Goal: Entertainment & Leisure: Consume media (video, audio)

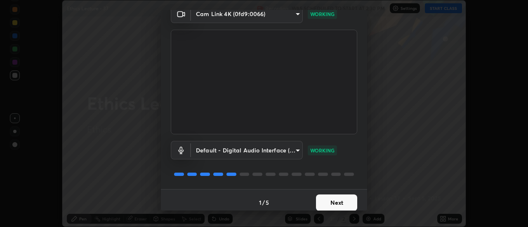
scroll to position [43, 0]
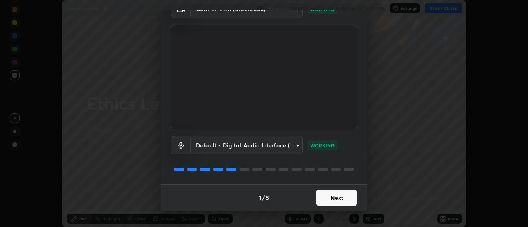
click at [337, 196] on button "Next" at bounding box center [336, 198] width 41 height 16
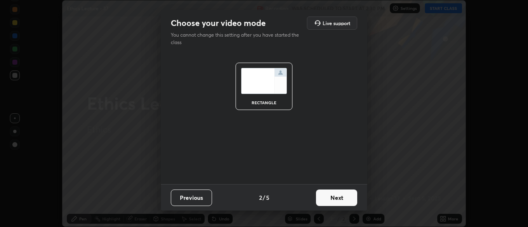
scroll to position [0, 0]
click at [341, 199] on button "Next" at bounding box center [336, 198] width 41 height 16
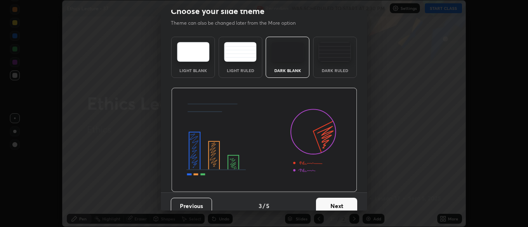
scroll to position [20, 0]
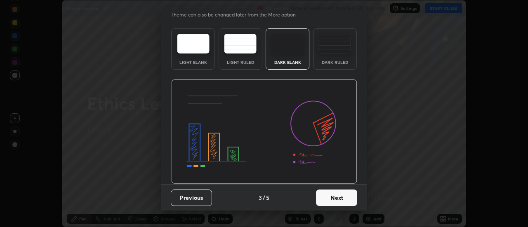
click at [348, 196] on button "Next" at bounding box center [336, 198] width 41 height 16
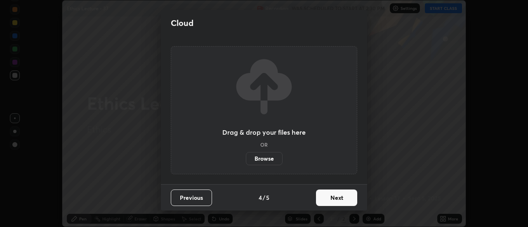
click at [349, 199] on button "Next" at bounding box center [336, 198] width 41 height 16
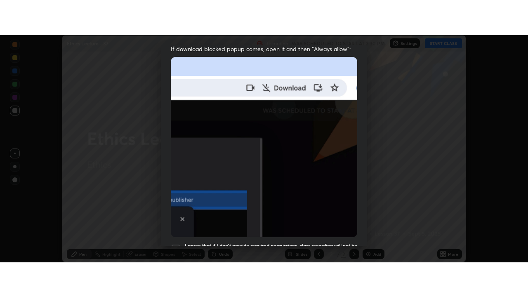
scroll to position [212, 0]
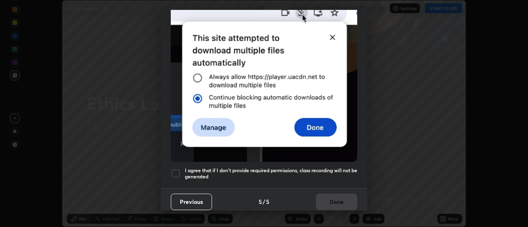
click at [175, 170] on div at bounding box center [176, 174] width 10 height 10
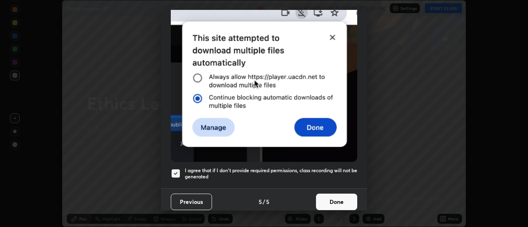
click at [325, 196] on button "Done" at bounding box center [336, 202] width 41 height 16
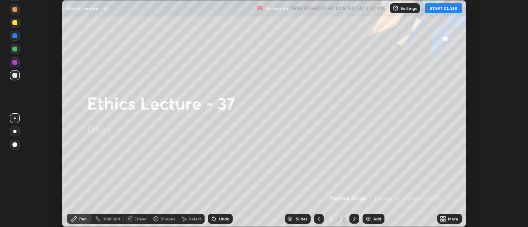
click at [450, 219] on div "More" at bounding box center [453, 219] width 10 height 4
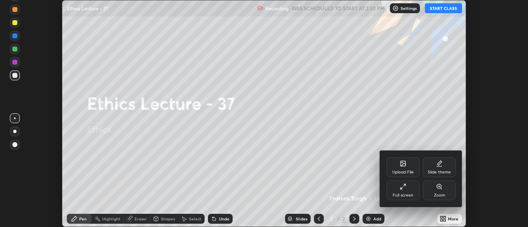
click at [412, 193] on div "Full screen" at bounding box center [403, 195] width 21 height 4
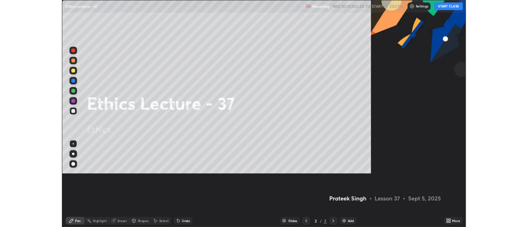
scroll to position [297, 528]
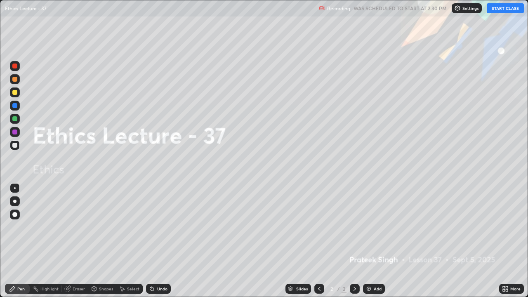
click at [506, 9] on button "START CLASS" at bounding box center [505, 8] width 37 height 10
click at [508, 227] on icon at bounding box center [505, 288] width 7 height 7
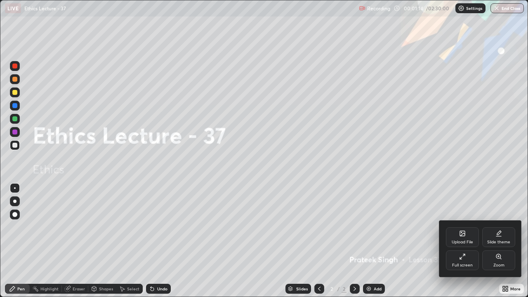
click at [462, 227] on div "Full screen" at bounding box center [462, 265] width 21 height 4
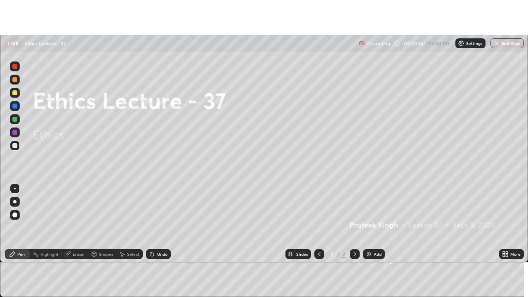
scroll to position [41011, 40710]
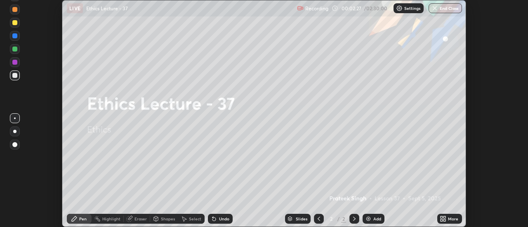
click at [451, 219] on div "More" at bounding box center [453, 219] width 10 height 4
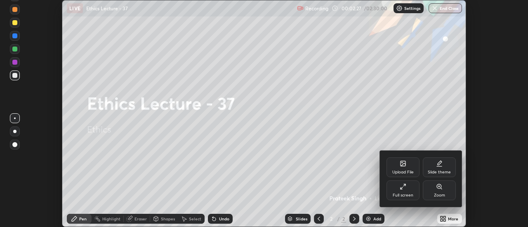
click at [402, 193] on div "Full screen" at bounding box center [403, 195] width 21 height 4
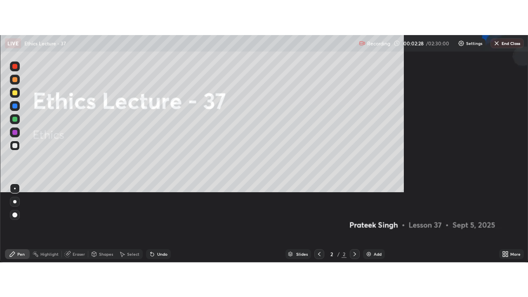
scroll to position [297, 528]
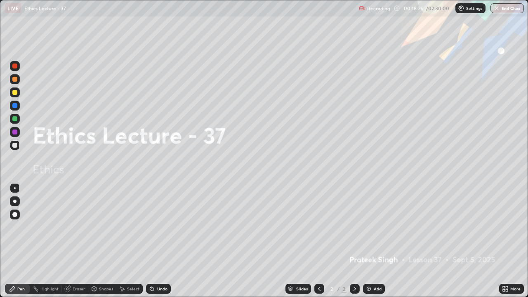
click at [19, 211] on div at bounding box center [15, 214] width 10 height 10
click at [367, 227] on img at bounding box center [368, 288] width 7 height 7
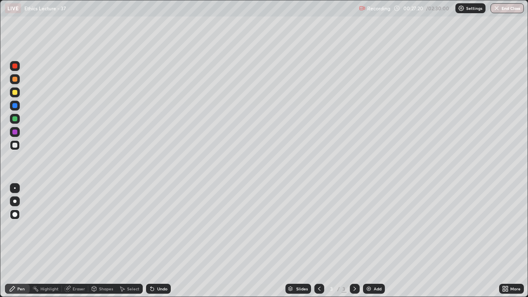
click at [15, 133] on div at bounding box center [14, 131] width 5 height 5
click at [368, 227] on img at bounding box center [368, 288] width 7 height 7
click at [15, 145] on div at bounding box center [14, 145] width 5 height 5
click at [370, 227] on img at bounding box center [368, 288] width 7 height 7
click at [372, 227] on div "Add" at bounding box center [374, 289] width 22 height 10
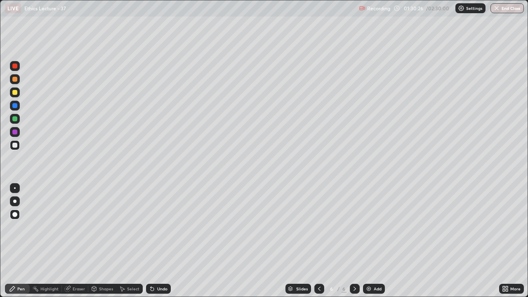
click at [317, 227] on icon at bounding box center [319, 288] width 7 height 7
click at [358, 227] on div at bounding box center [355, 289] width 10 height 10
click at [370, 227] on img at bounding box center [368, 288] width 7 height 7
click at [17, 94] on div at bounding box center [14, 92] width 5 height 5
click at [79, 227] on div "Eraser" at bounding box center [79, 289] width 12 height 4
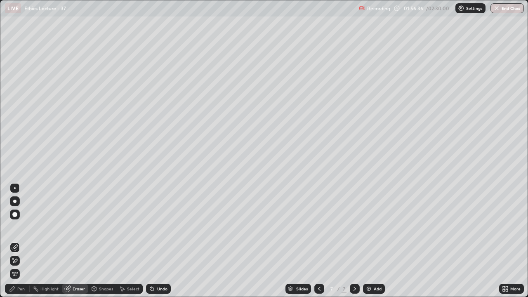
click at [23, 227] on div "Pen" at bounding box center [20, 289] width 7 height 4
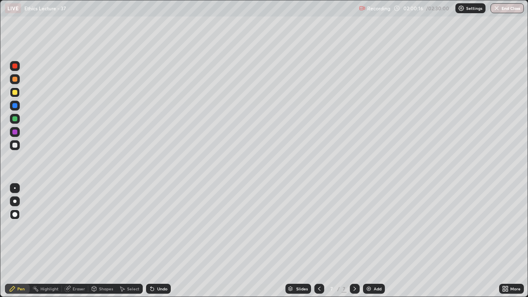
click at [366, 227] on img at bounding box center [368, 288] width 7 height 7
click at [503, 10] on button "End Class" at bounding box center [506, 8] width 33 height 10
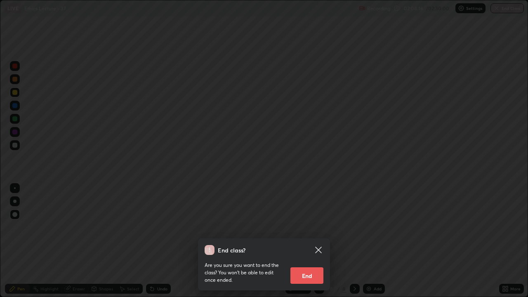
click at [311, 227] on button "End" at bounding box center [306, 275] width 33 height 16
